Goal: Information Seeking & Learning: Stay updated

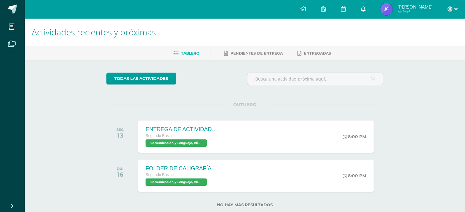
click at [365, 9] on icon at bounding box center [362, 9] width 5 height 6
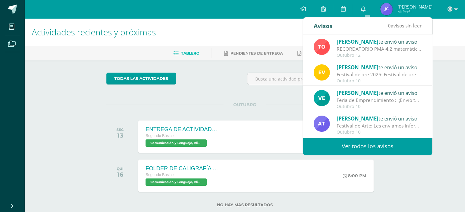
click at [359, 47] on div "RECORDATORIO PMA 4.2 matemática: Buenos días estudiantes de 2do básico. Les rec…" at bounding box center [379, 49] width 85 height 7
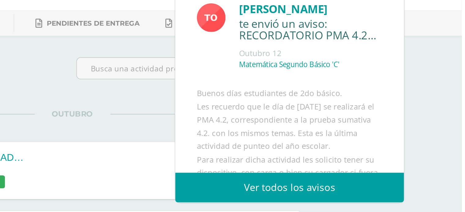
click at [388, 121] on div "Buenos días estudiantes de 2do básico. Les recuerdo que le día de [DATE] se rea…" at bounding box center [367, 146] width 105 height 112
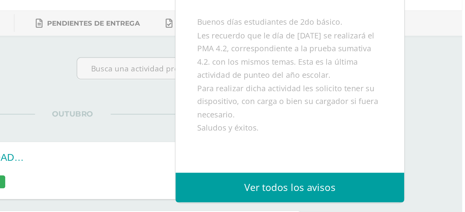
scroll to position [42, 0]
click at [449, 153] on div "Actividades recientes y próximas Tablero Pendientes de entrega Entregadas todas…" at bounding box center [244, 122] width 441 height 209
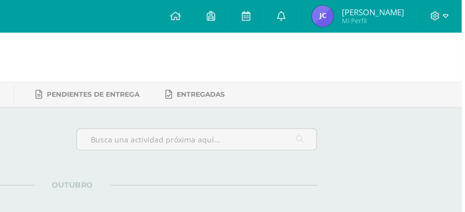
scroll to position [0, 0]
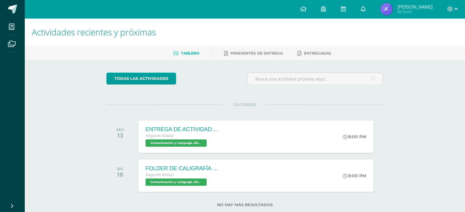
click at [365, 8] on icon at bounding box center [362, 9] width 5 height 6
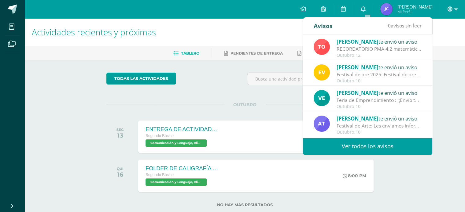
click at [369, 73] on div "Festival de are 2025: Festival de are 2025" at bounding box center [379, 74] width 85 height 7
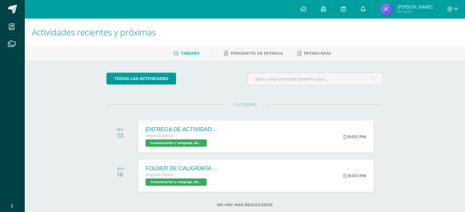
click at [365, 7] on icon at bounding box center [362, 9] width 5 height 6
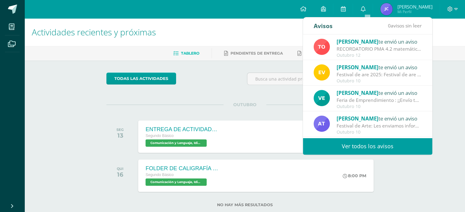
click at [366, 96] on div "Velvet Lara te envió un aviso" at bounding box center [379, 93] width 85 height 8
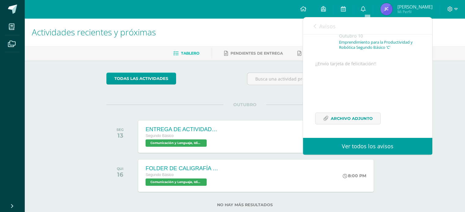
scroll to position [49, 0]
click at [351, 116] on span "Archivo Adjunto" at bounding box center [352, 118] width 42 height 11
